Goal: Navigation & Orientation: Find specific page/section

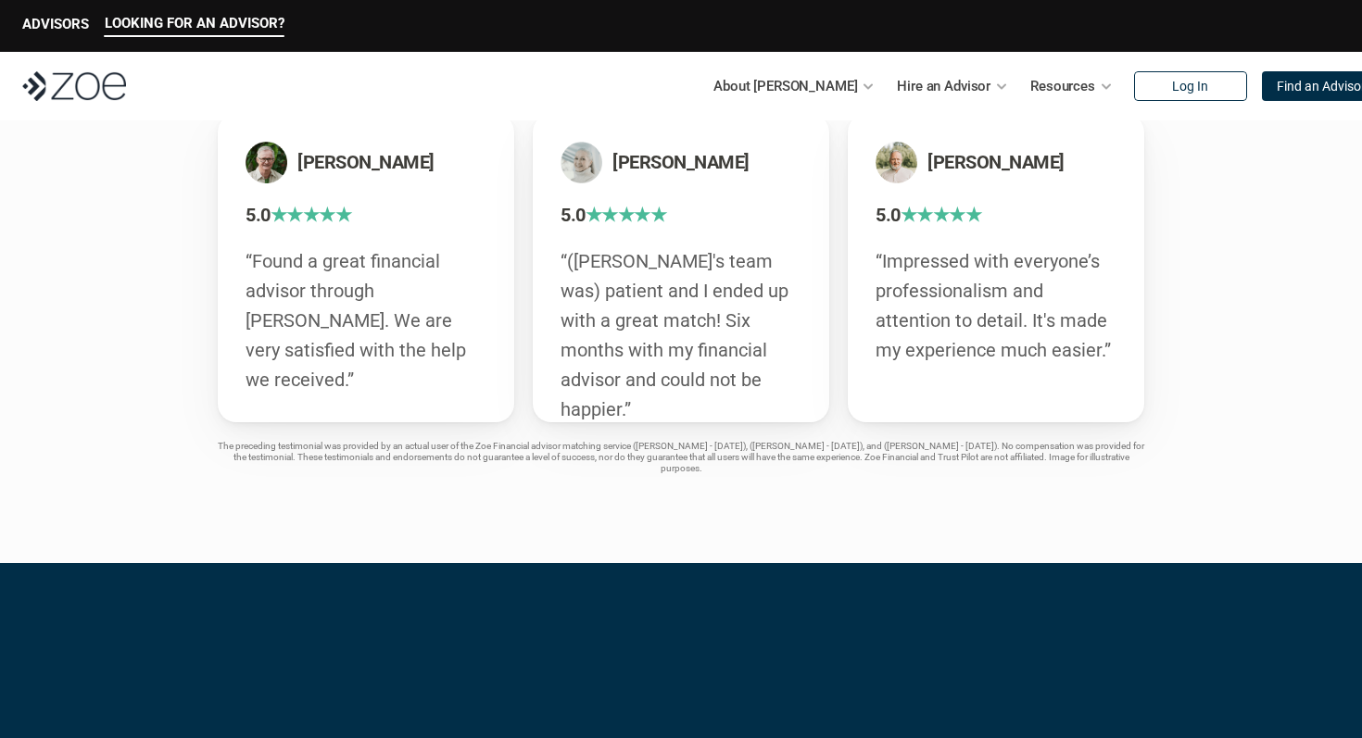
scroll to position [3985, 0]
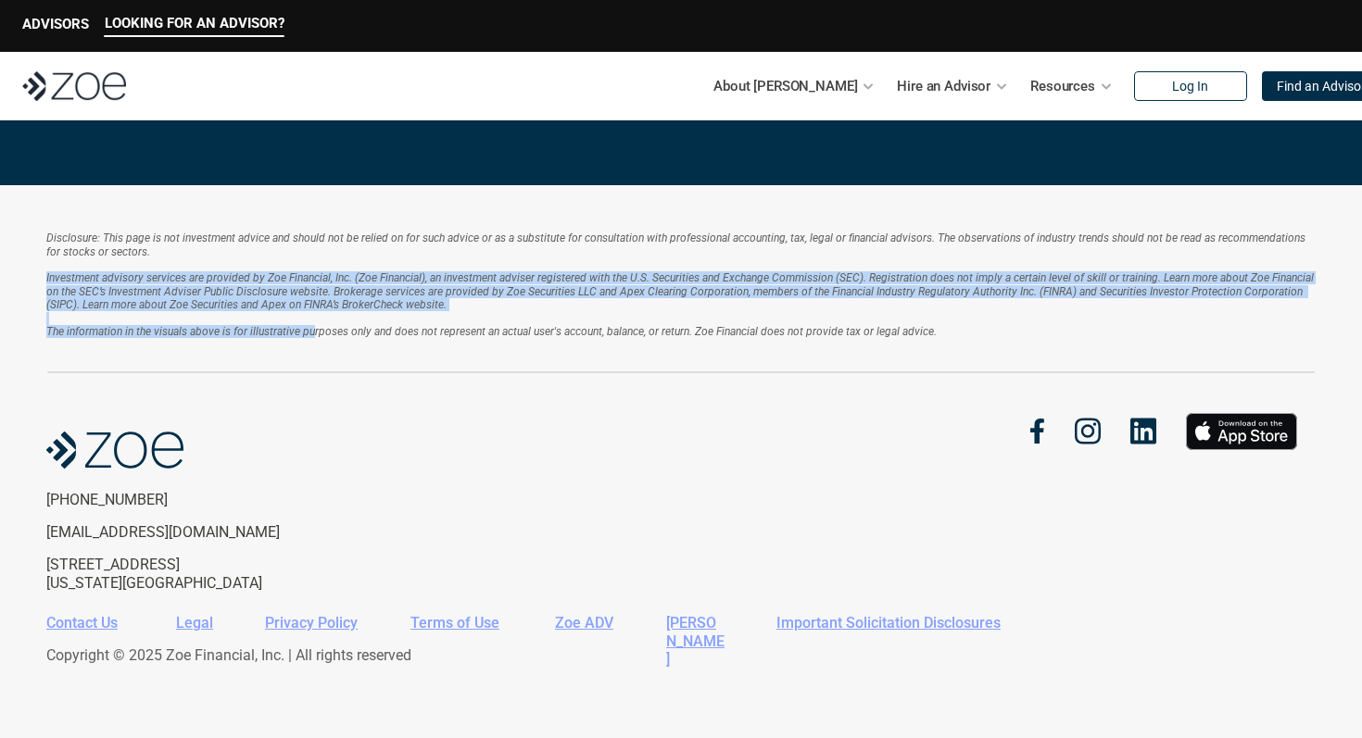
drag, startPoint x: 182, startPoint y: 270, endPoint x: 313, endPoint y: 334, distance: 146.2
click at [313, 334] on p "Investment advisory services are provided by Zoe Financial, Inc. (Zoe Financial…" at bounding box center [680, 304] width 1269 height 67
click at [313, 334] on em "The information in the visuals above is for illustrative purposes only and does…" at bounding box center [491, 331] width 890 height 13
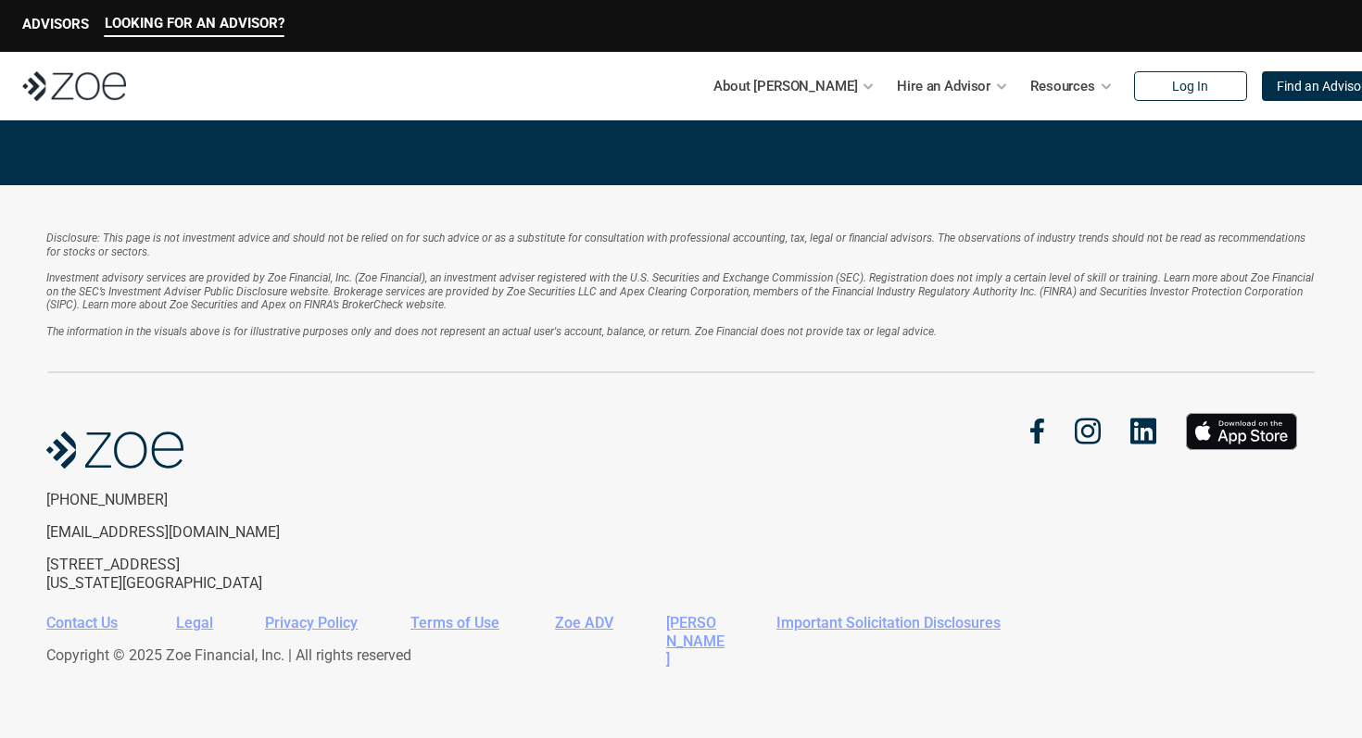
click at [104, 620] on link "Contact Us" at bounding box center [81, 623] width 71 height 18
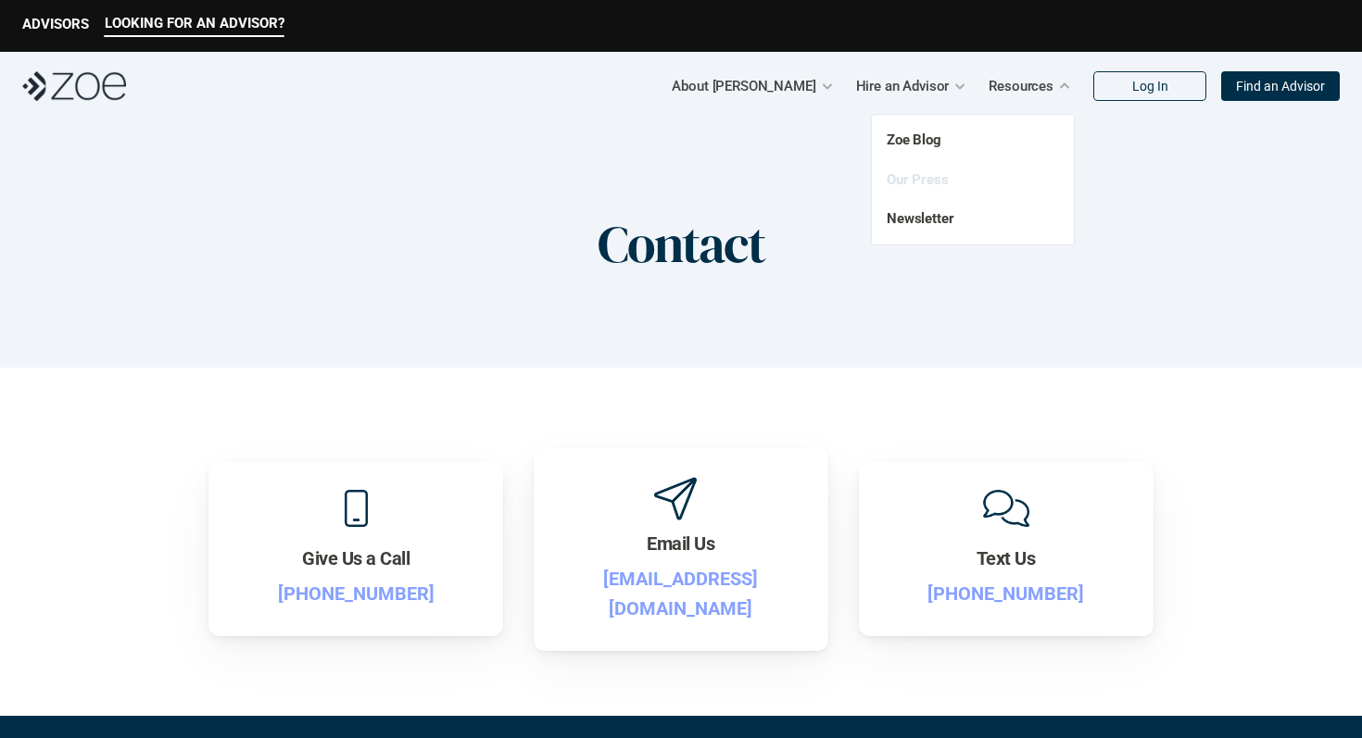
click at [914, 182] on link "Our Press" at bounding box center [917, 179] width 62 height 17
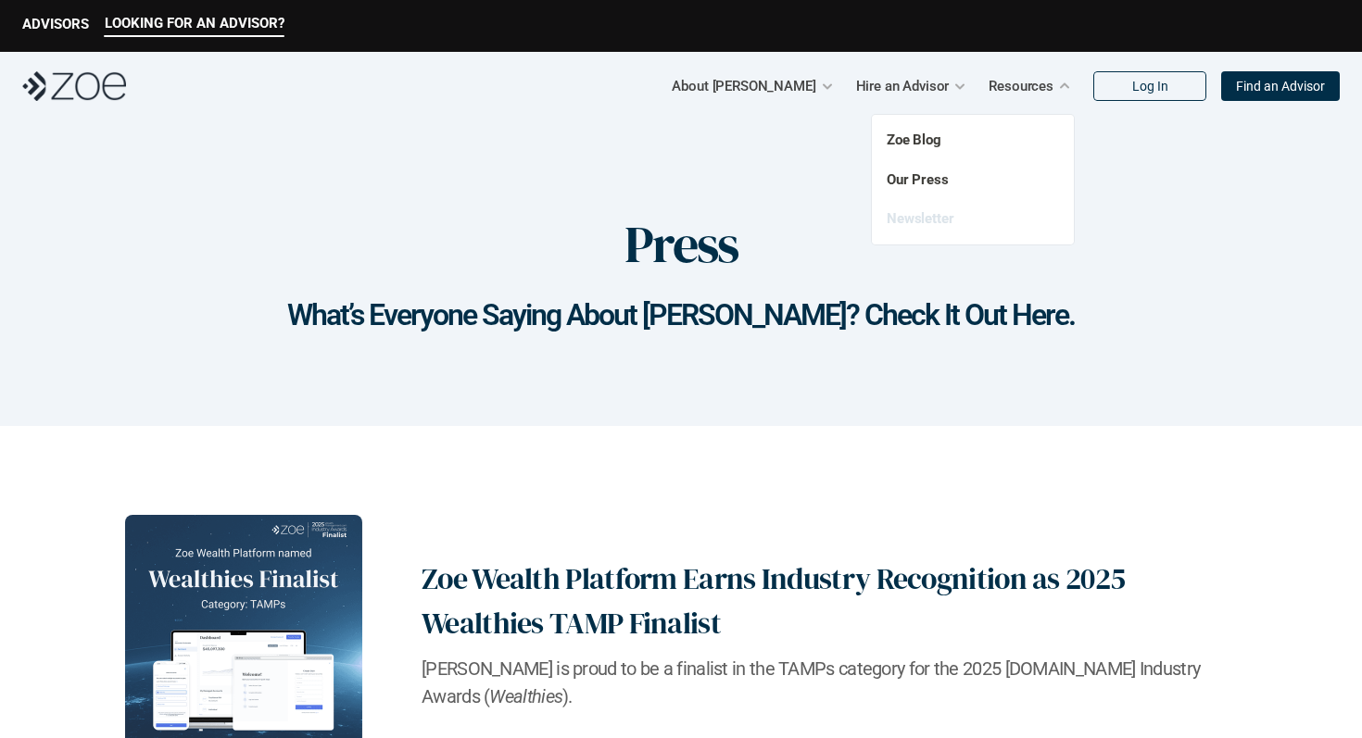
click at [924, 220] on link "Newsletter" at bounding box center [920, 218] width 68 height 17
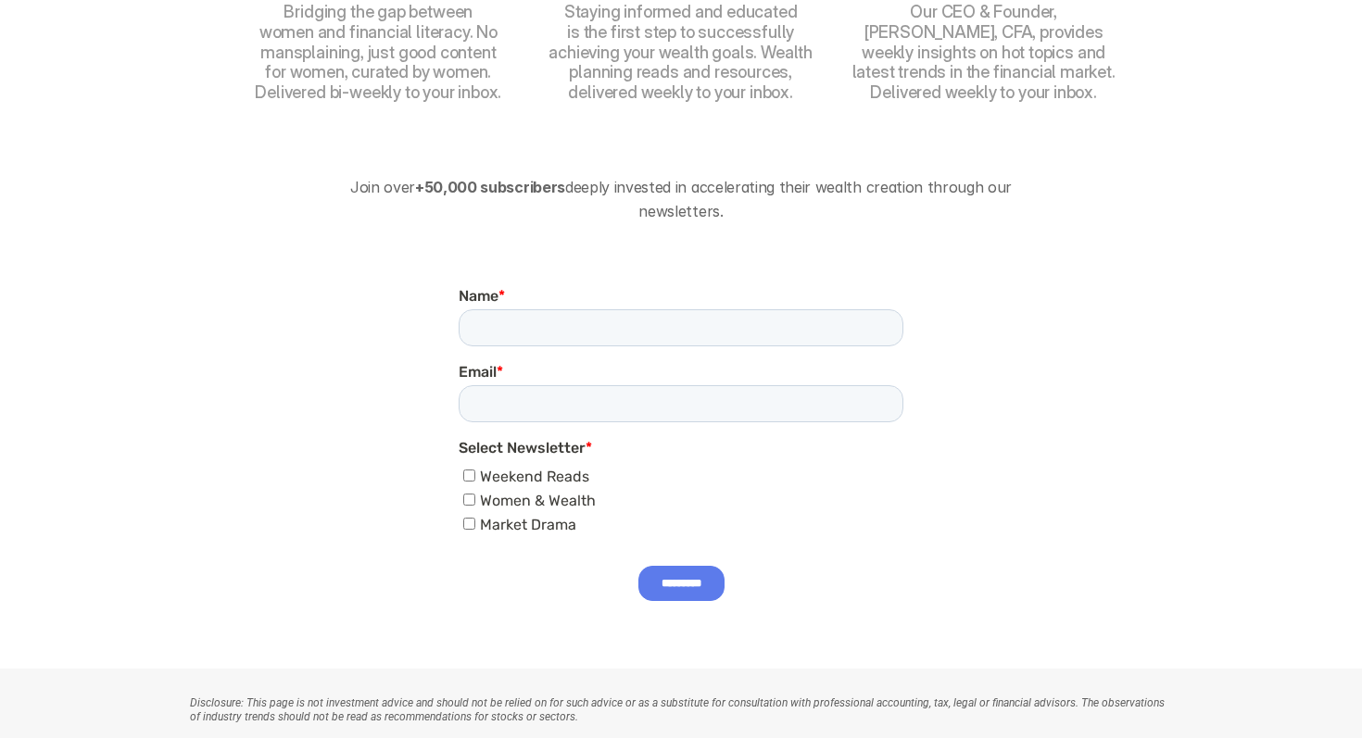
scroll to position [1315, 0]
